Goal: Check status: Check status

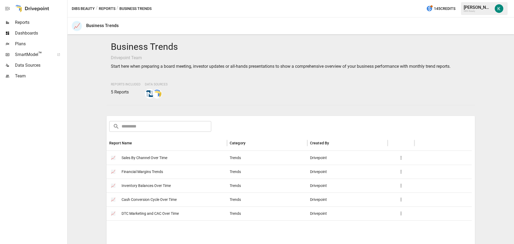
click at [130, 157] on span "Sales By Channel Over Time" at bounding box center [145, 158] width 46 height 14
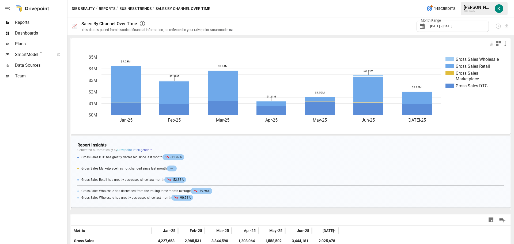
click at [452, 25] on span "[DATE] - [DATE]" at bounding box center [441, 26] width 22 height 4
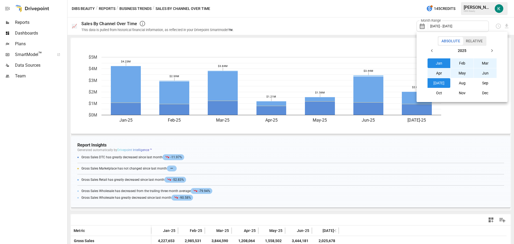
click at [479, 86] on button "Sep" at bounding box center [485, 83] width 23 height 10
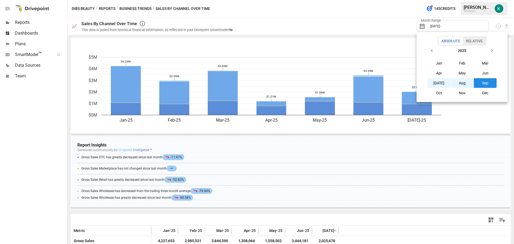
click at [440, 82] on button "[DATE]" at bounding box center [438, 83] width 23 height 10
click at [482, 83] on button "Sep" at bounding box center [485, 83] width 23 height 10
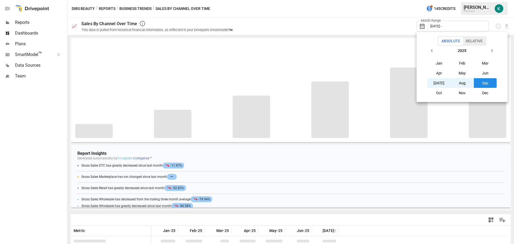
click at [441, 85] on button "[DATE]" at bounding box center [438, 83] width 23 height 10
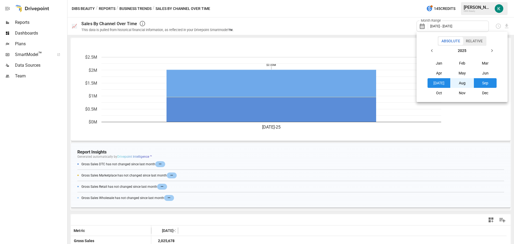
click at [359, 22] on div at bounding box center [257, 122] width 514 height 244
